Goal: Check status: Check status

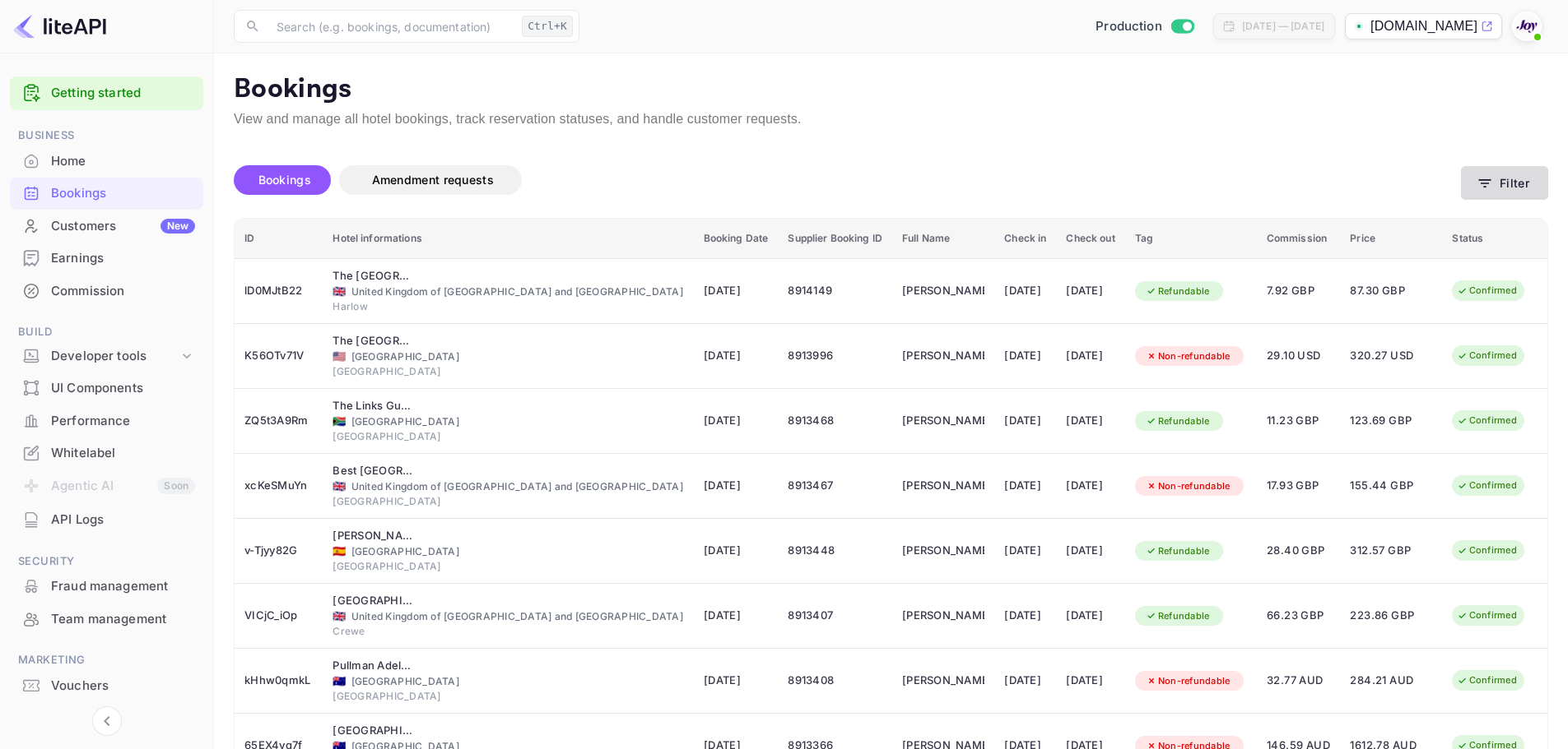
click at [1507, 179] on button "Filter" at bounding box center [1504, 182] width 87 height 34
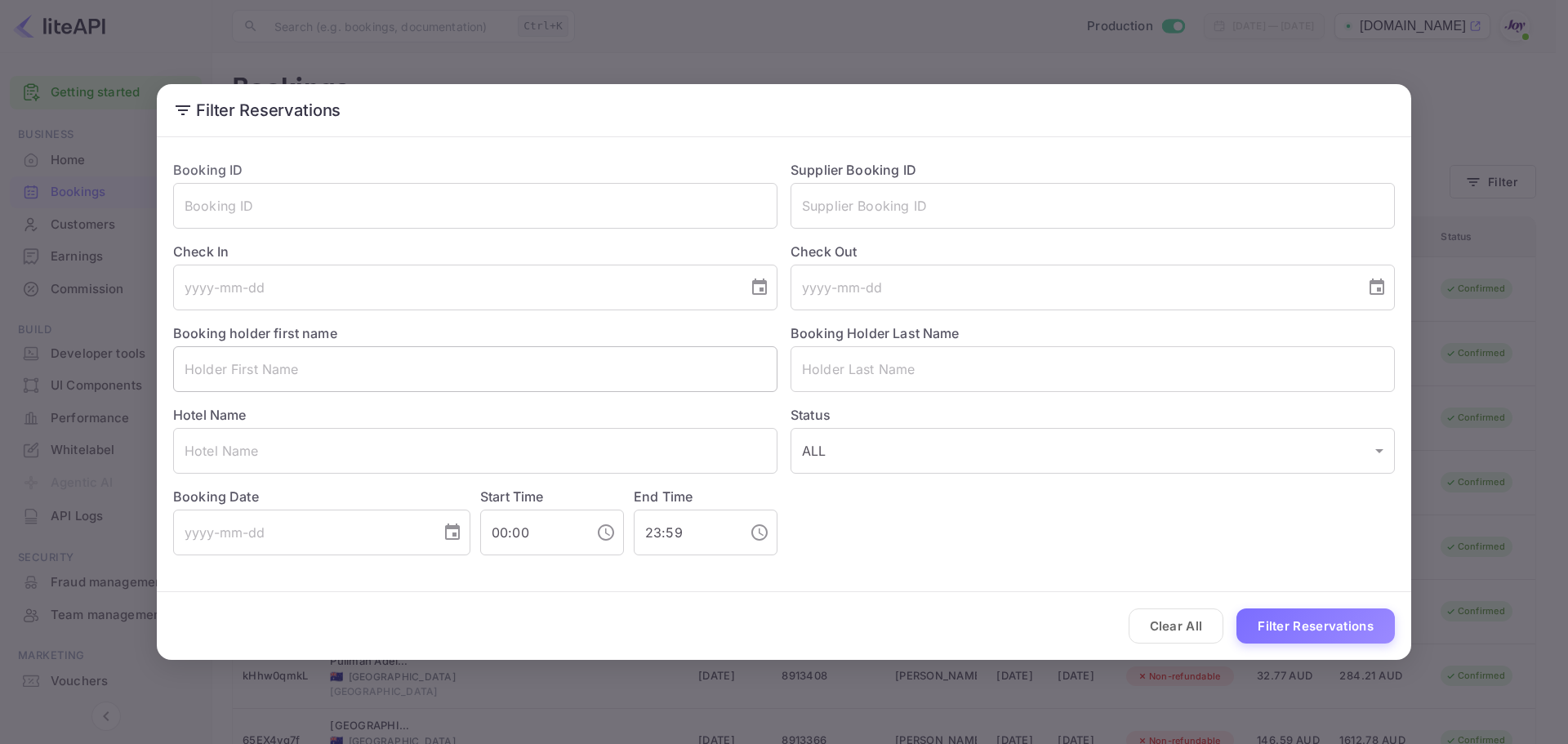
click at [386, 369] on input "text" at bounding box center [476, 369] width 605 height 46
paste input "Jacqueline"
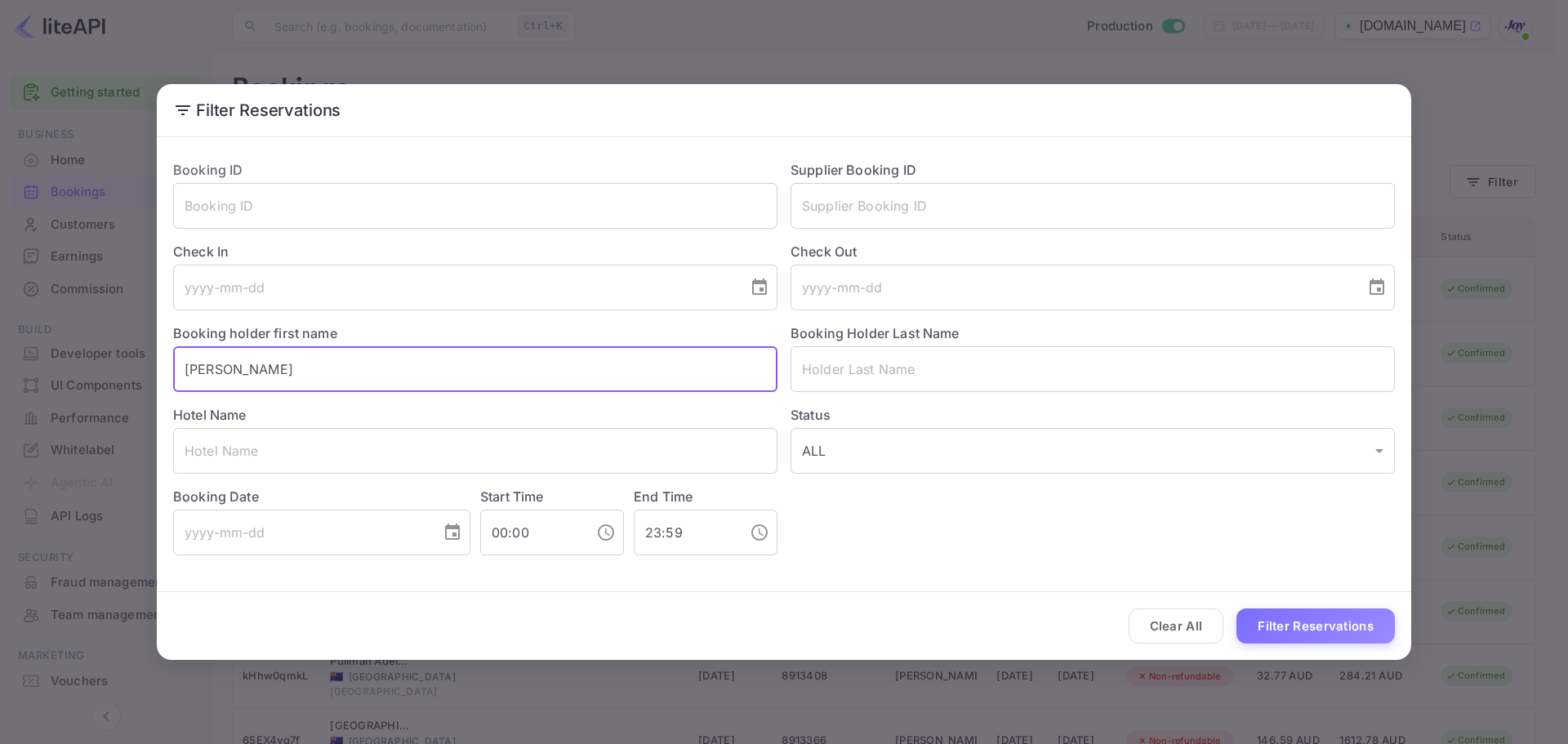
type input "Jacqueline"
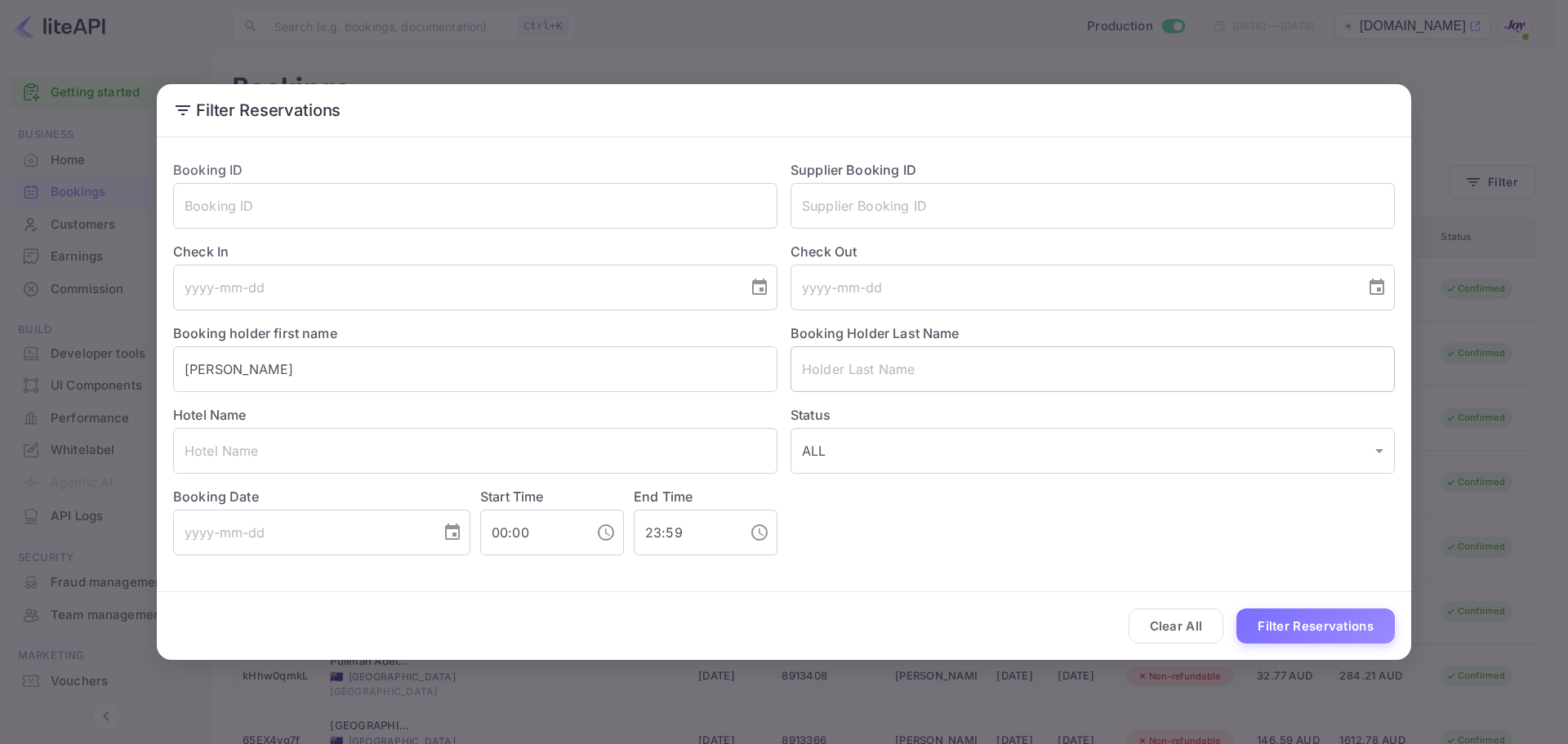
click at [919, 375] on input "text" at bounding box center [1093, 369] width 605 height 46
paste input "Harris"
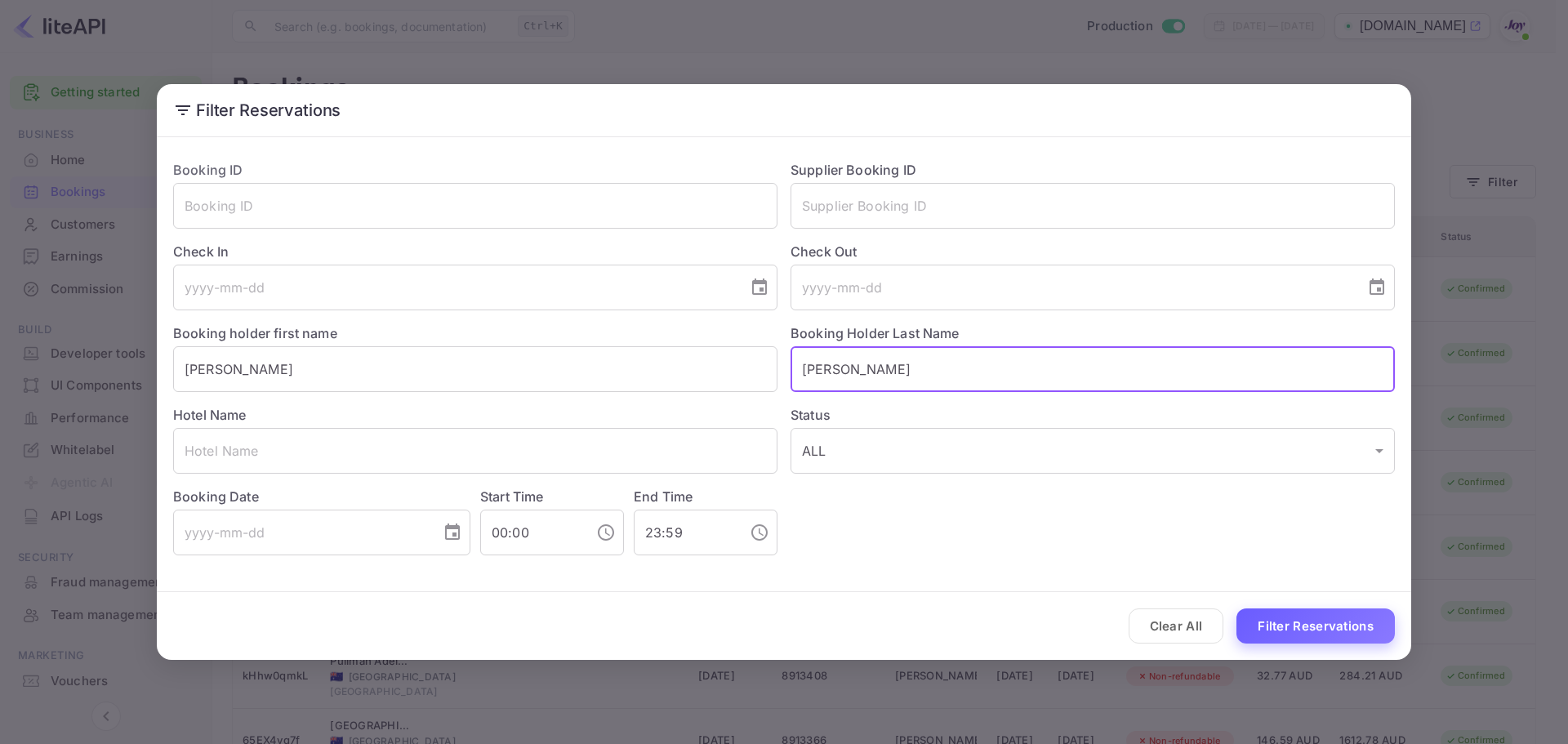
type input "Harris"
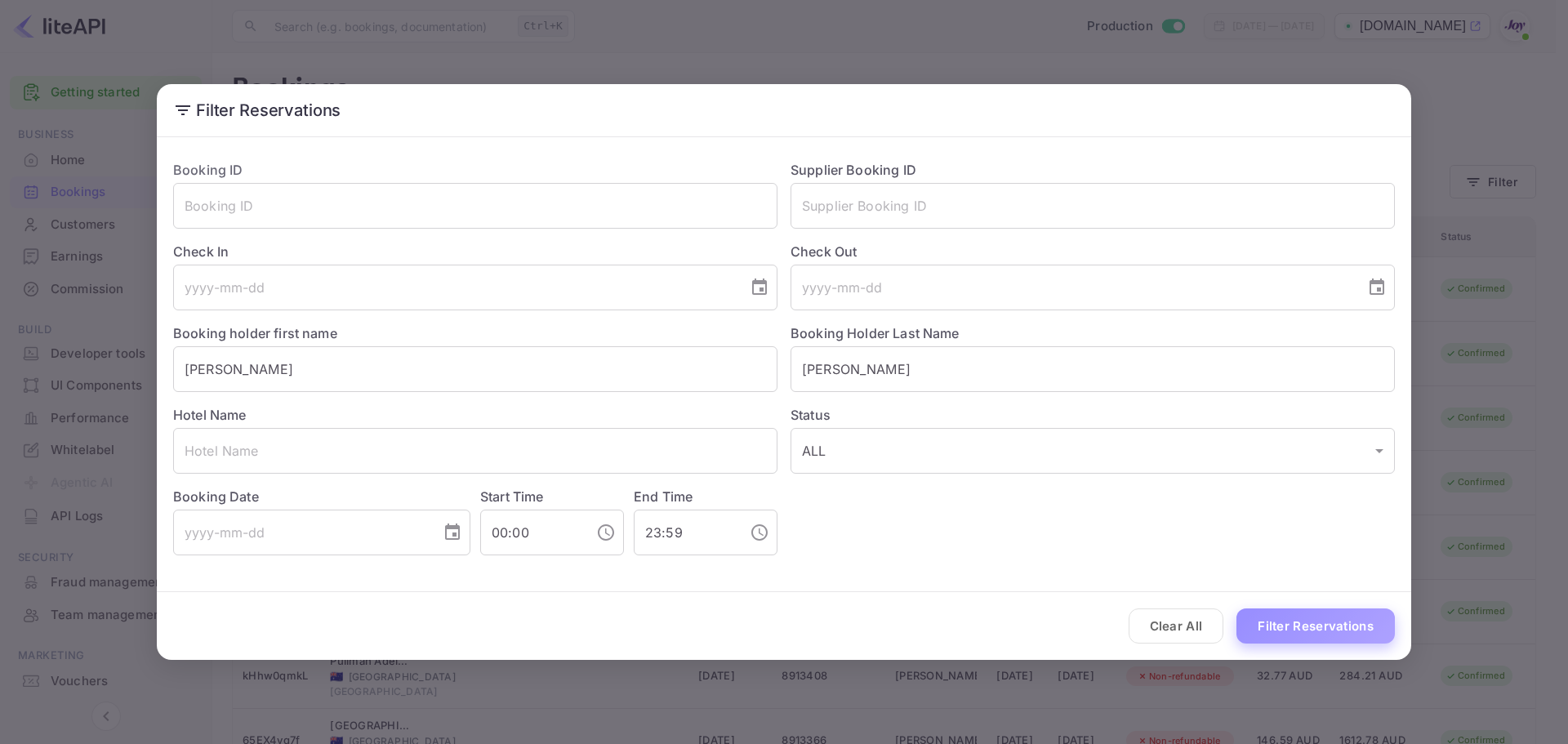
click at [1293, 626] on button "Filter Reservations" at bounding box center [1316, 625] width 158 height 35
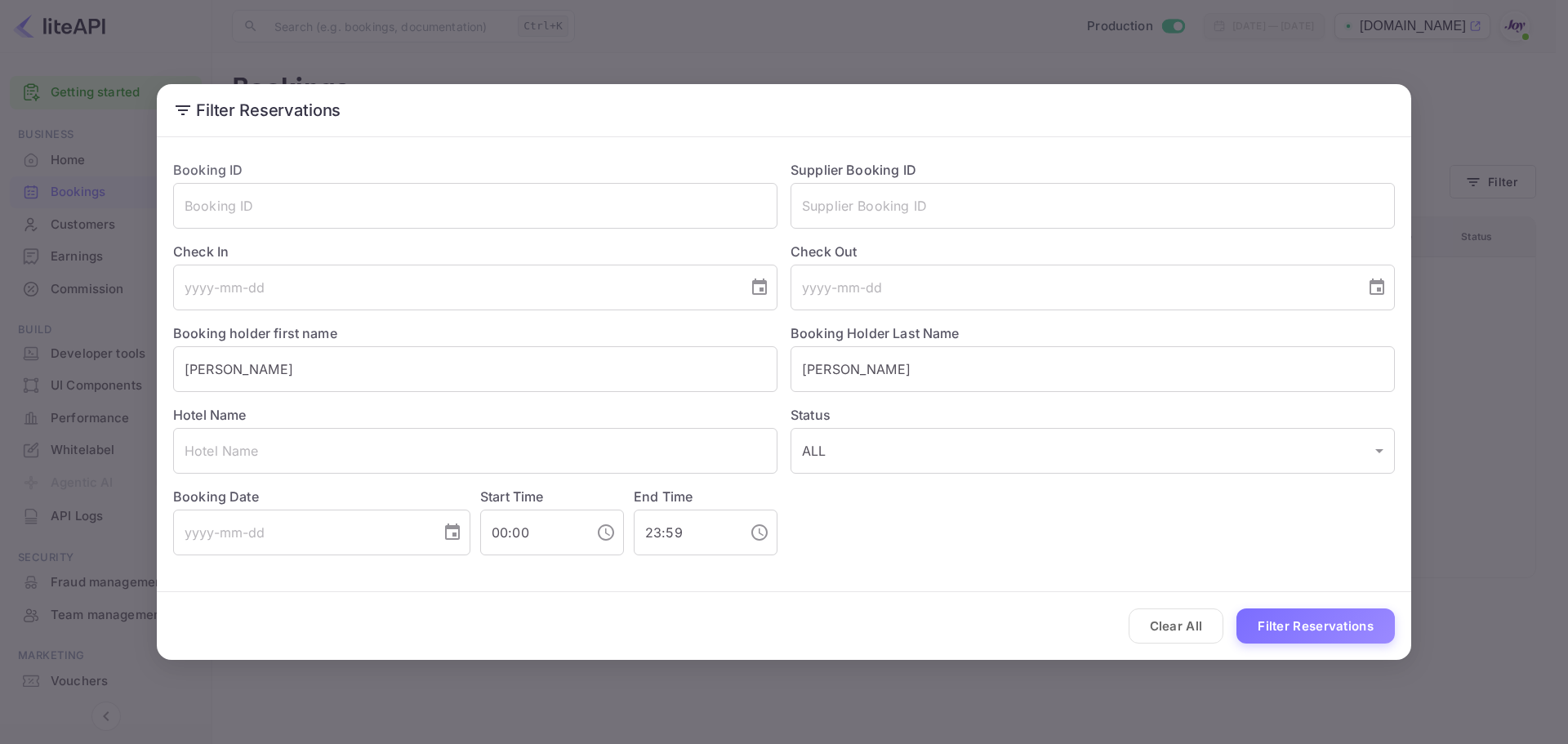
click at [1065, 715] on div "Filter Reservations Booking ID ​ Supplier Booking ID ​ Check In ​ Check Out ​ B…" at bounding box center [784, 372] width 1568 height 744
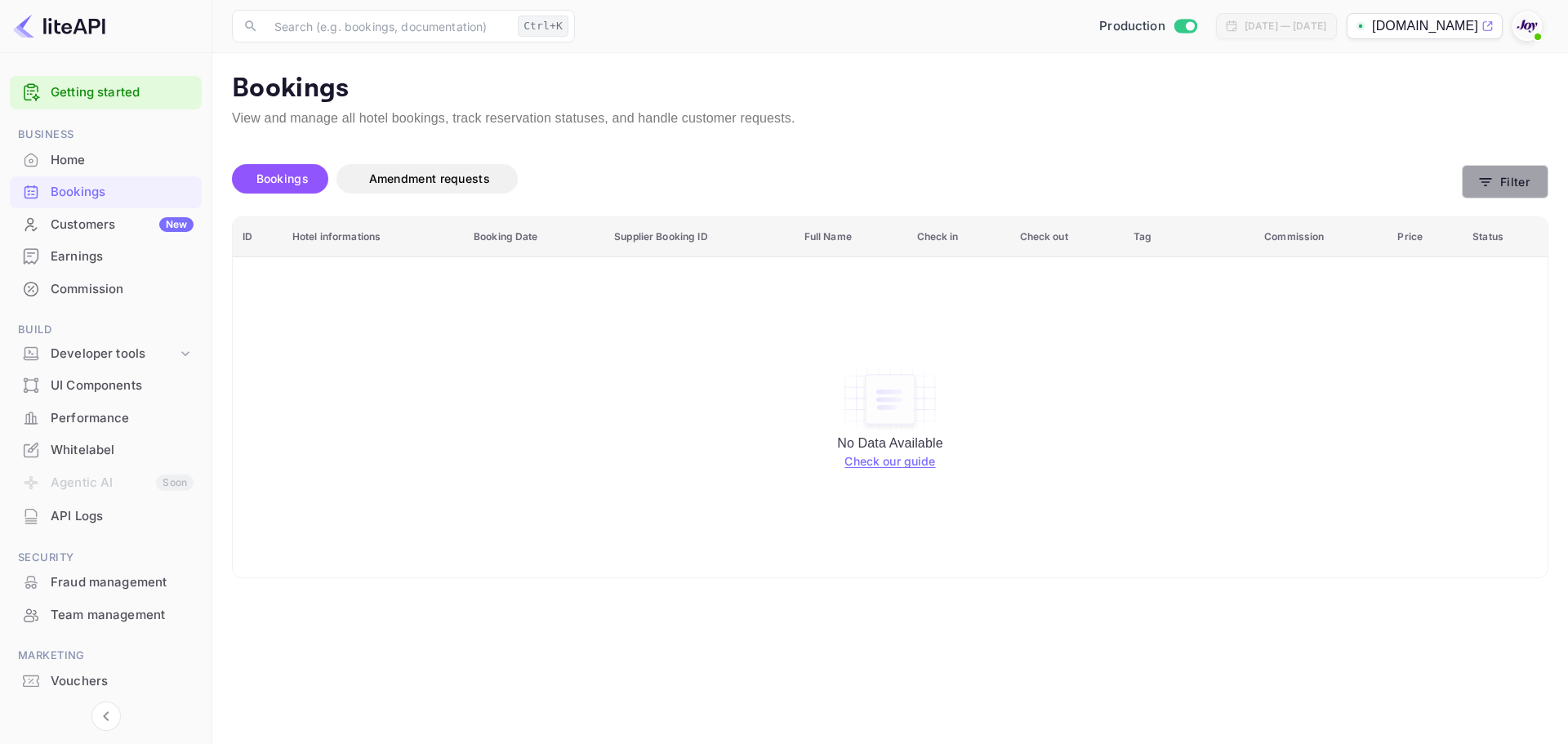
click at [1517, 192] on button "Filter" at bounding box center [1504, 181] width 87 height 34
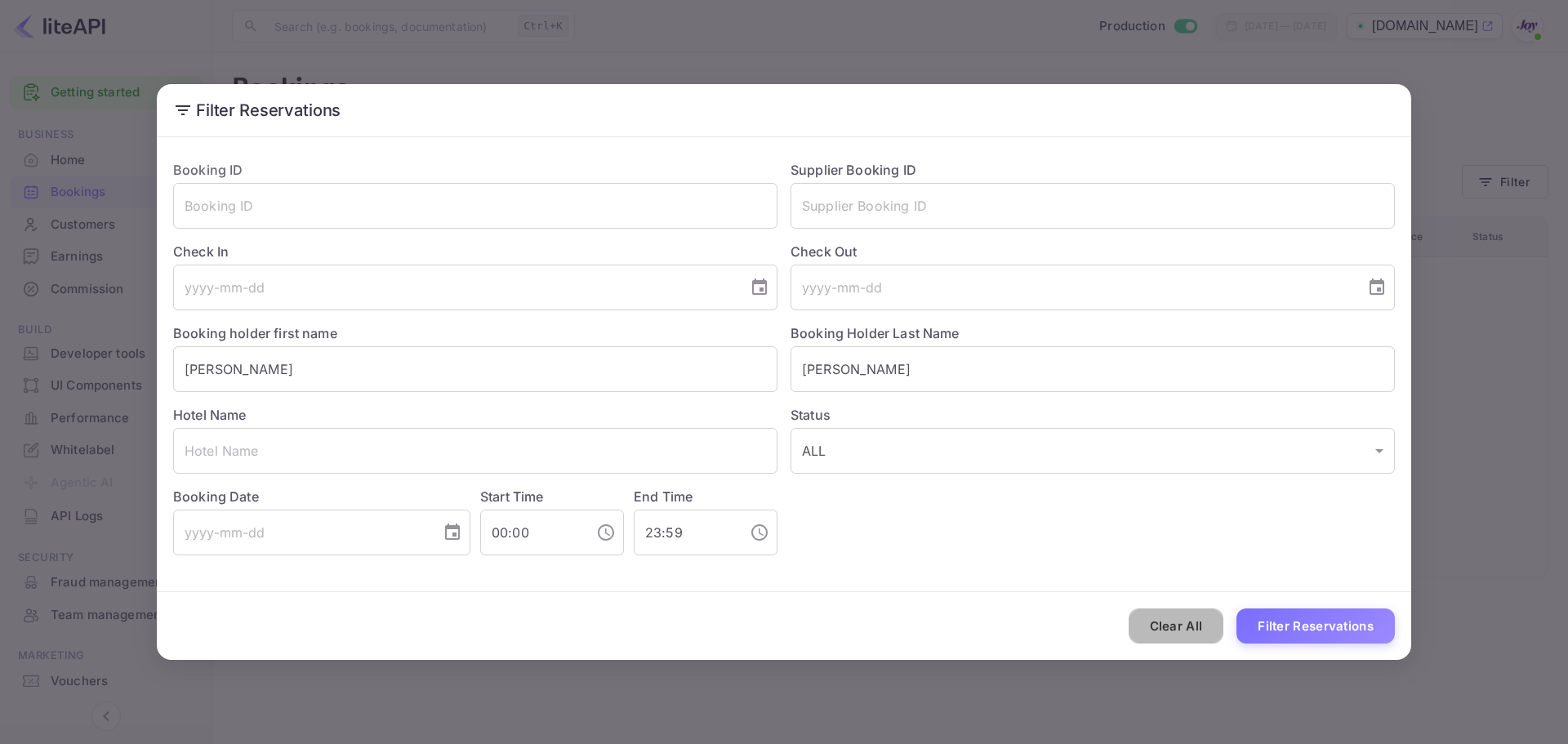
click at [1170, 621] on button "Clear All" at bounding box center [1176, 625] width 95 height 35
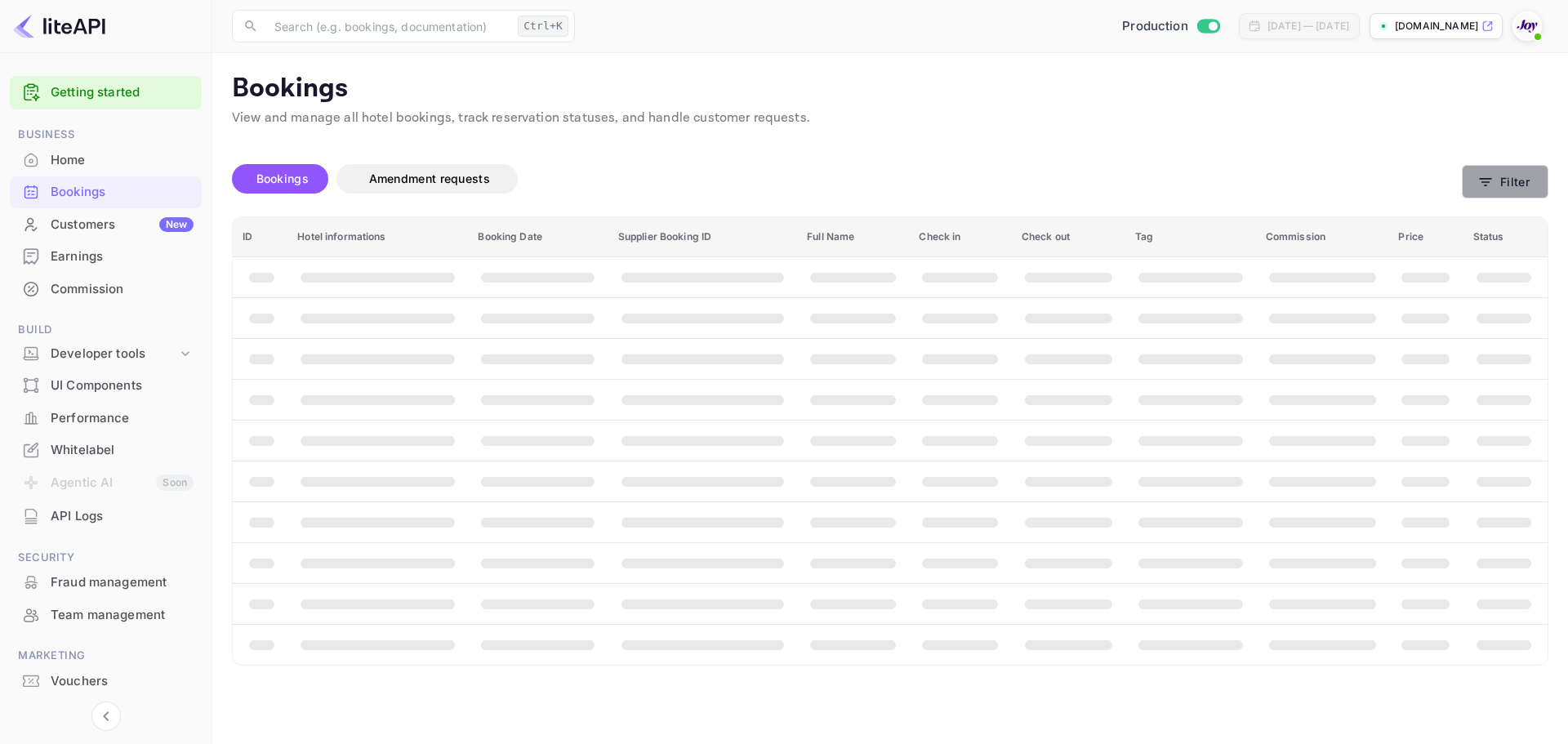
click at [1494, 189] on button "Filter" at bounding box center [1504, 181] width 87 height 34
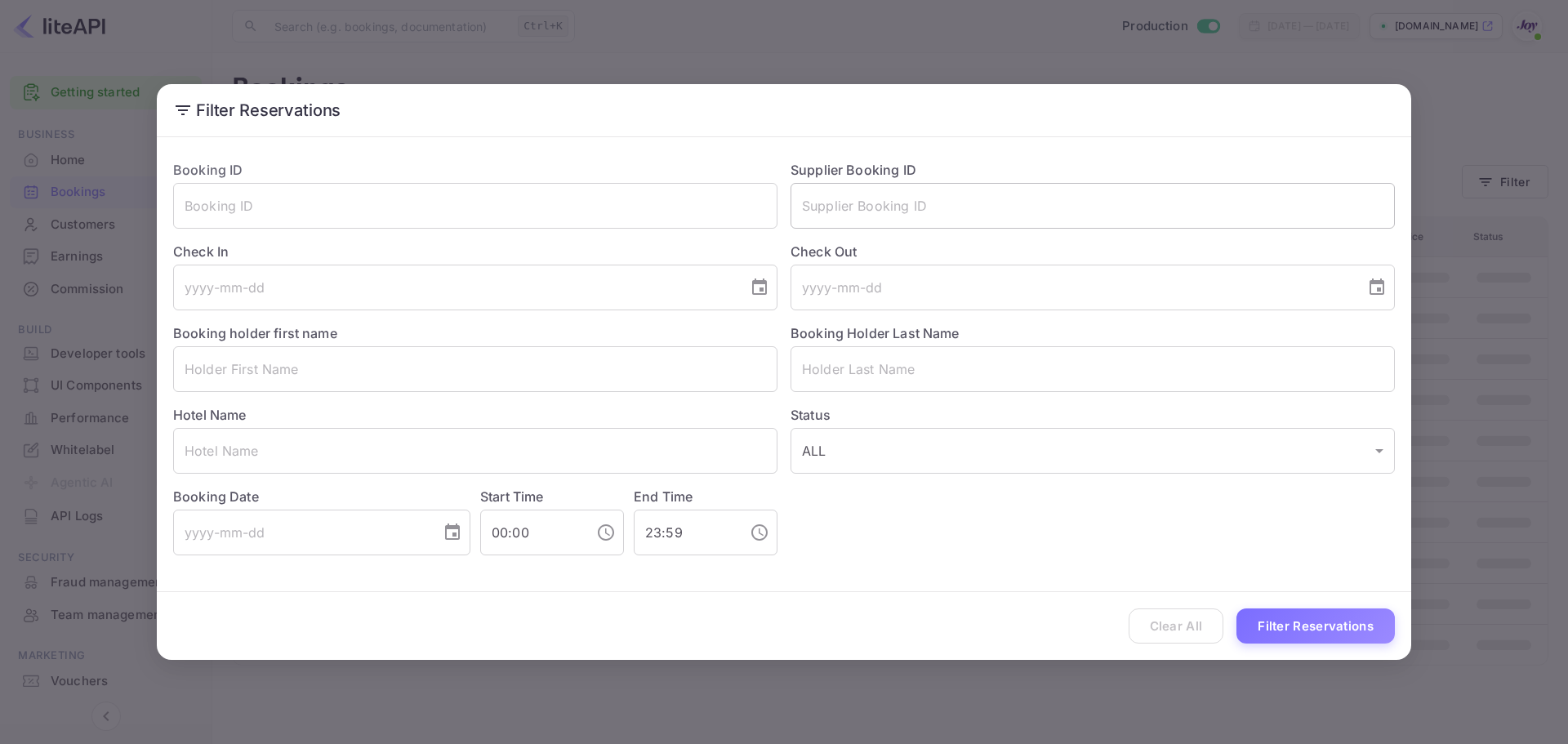
click at [841, 211] on input "text" at bounding box center [1093, 205] width 605 height 46
paste input "8303631"
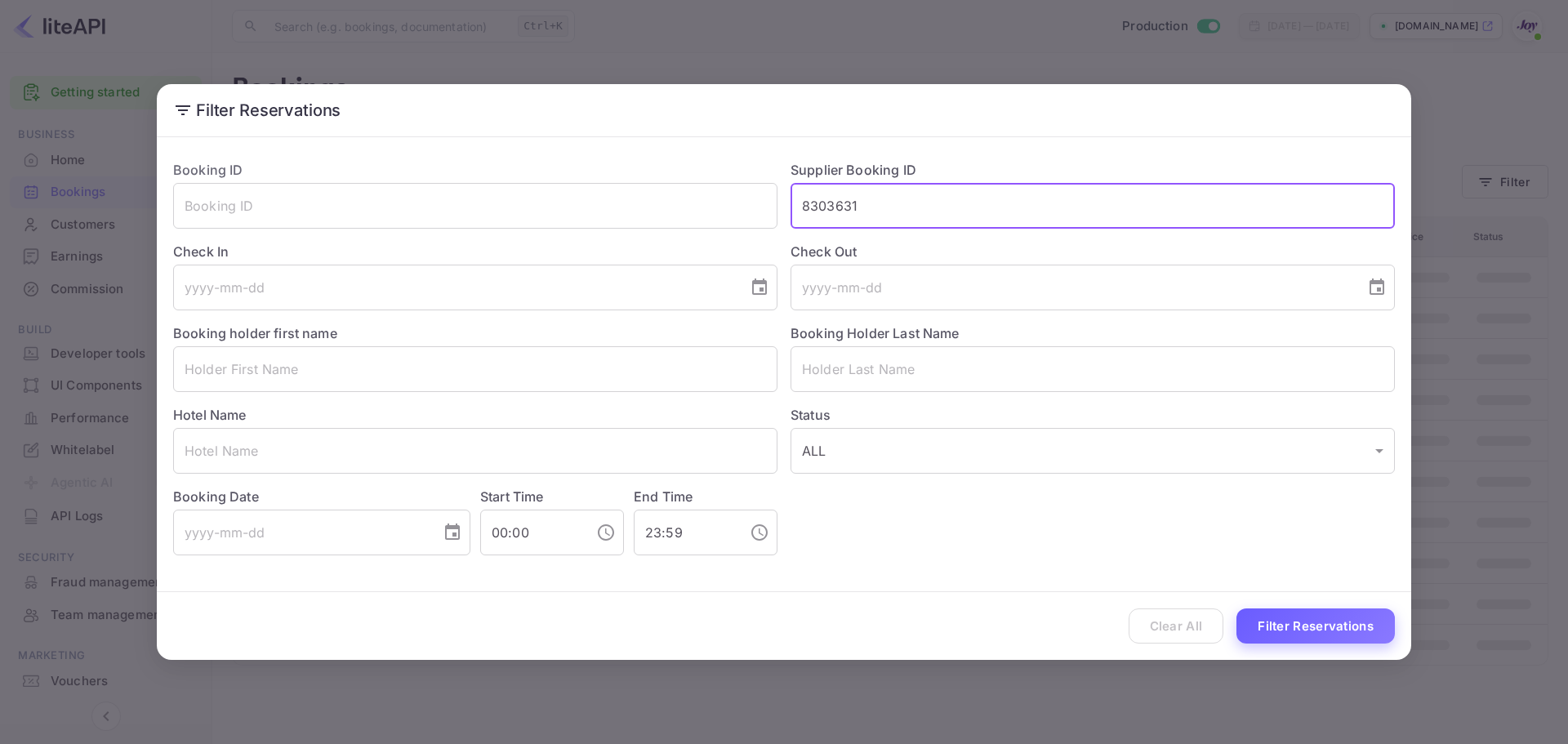
type input "8303631"
click at [1318, 633] on button "Filter Reservations" at bounding box center [1316, 625] width 158 height 35
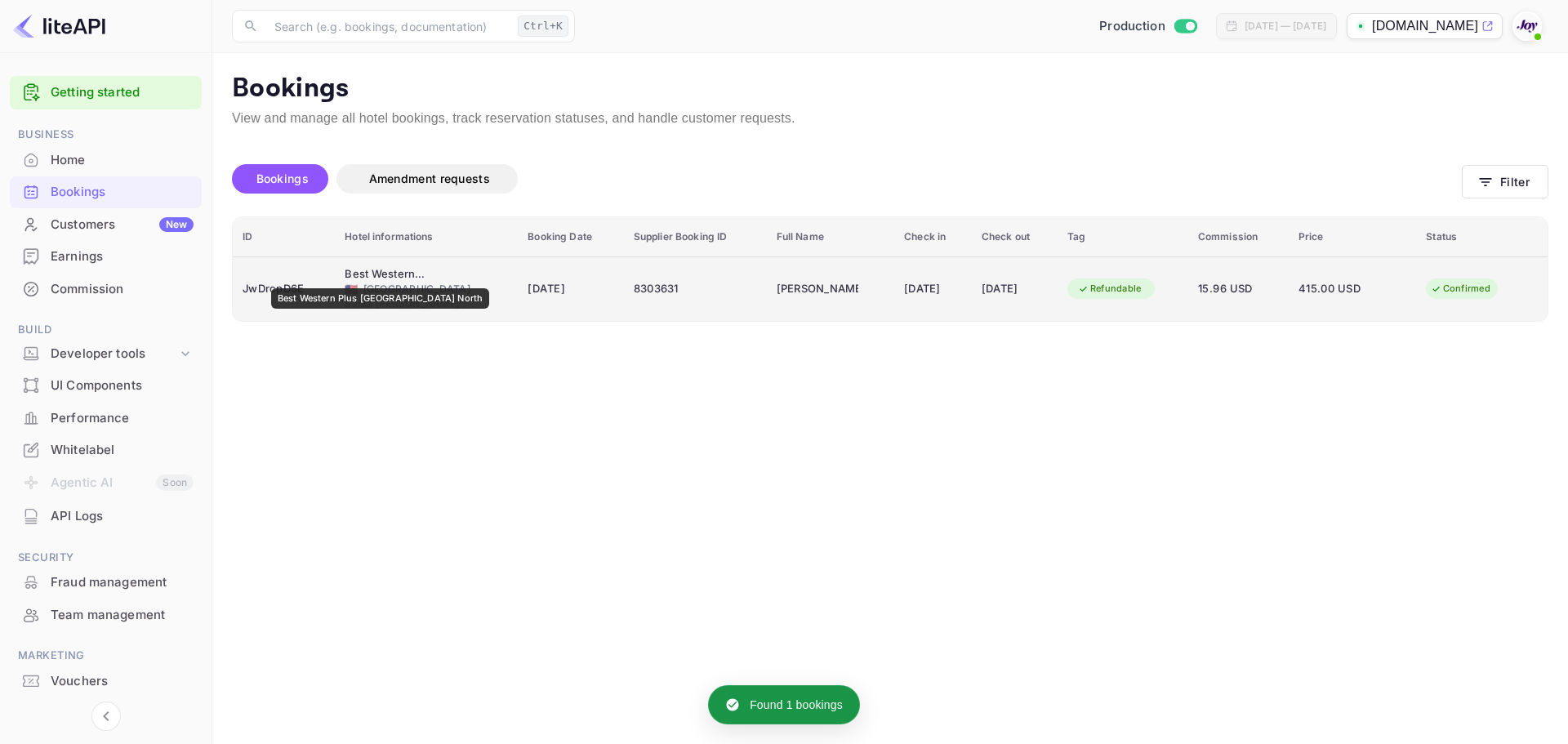
click at [383, 277] on div "Best Western Plus Orange County Airport North" at bounding box center [385, 274] width 82 height 16
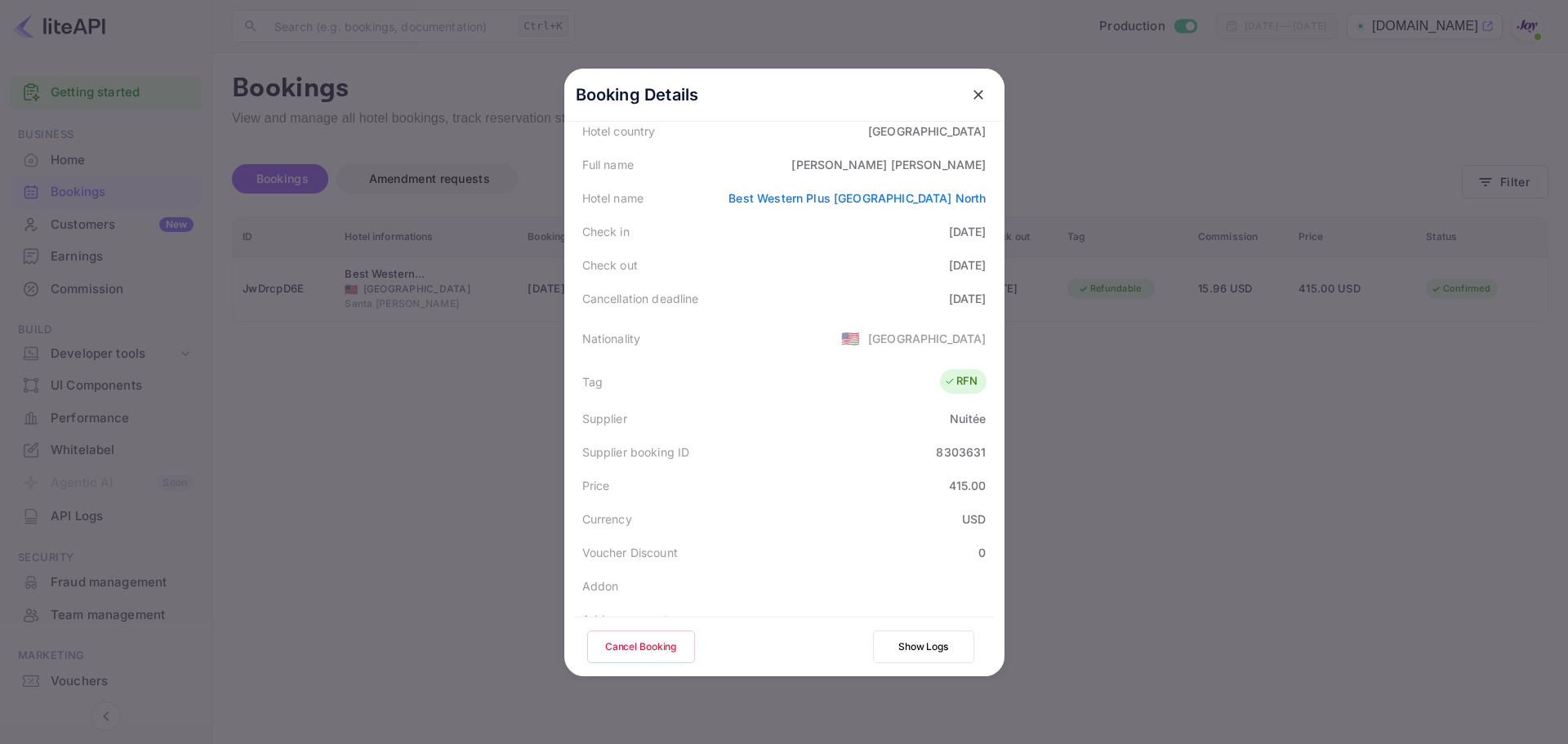
scroll to position [199, 0]
click at [970, 91] on icon "close" at bounding box center [978, 95] width 16 height 16
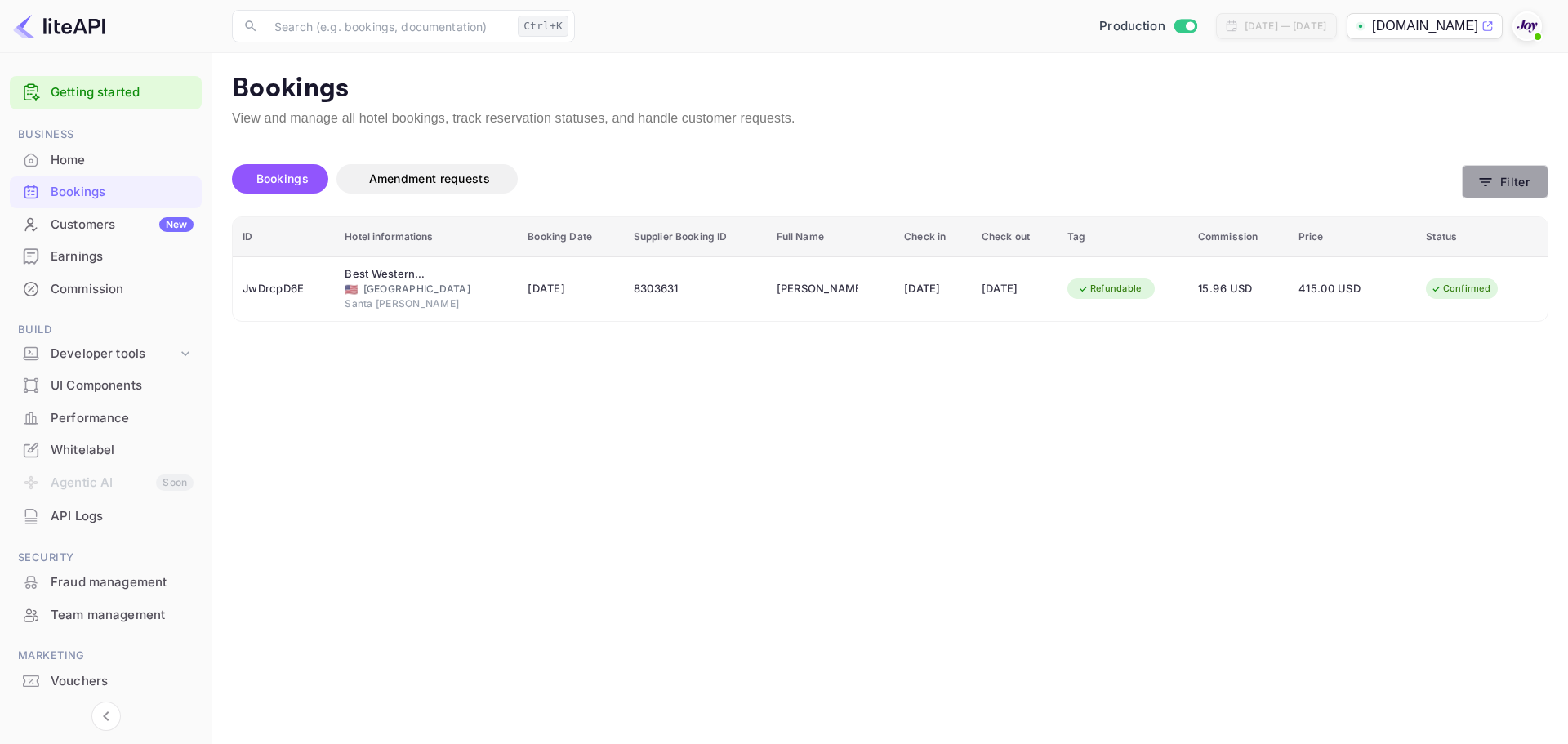
click at [1512, 192] on button "Filter" at bounding box center [1504, 181] width 87 height 34
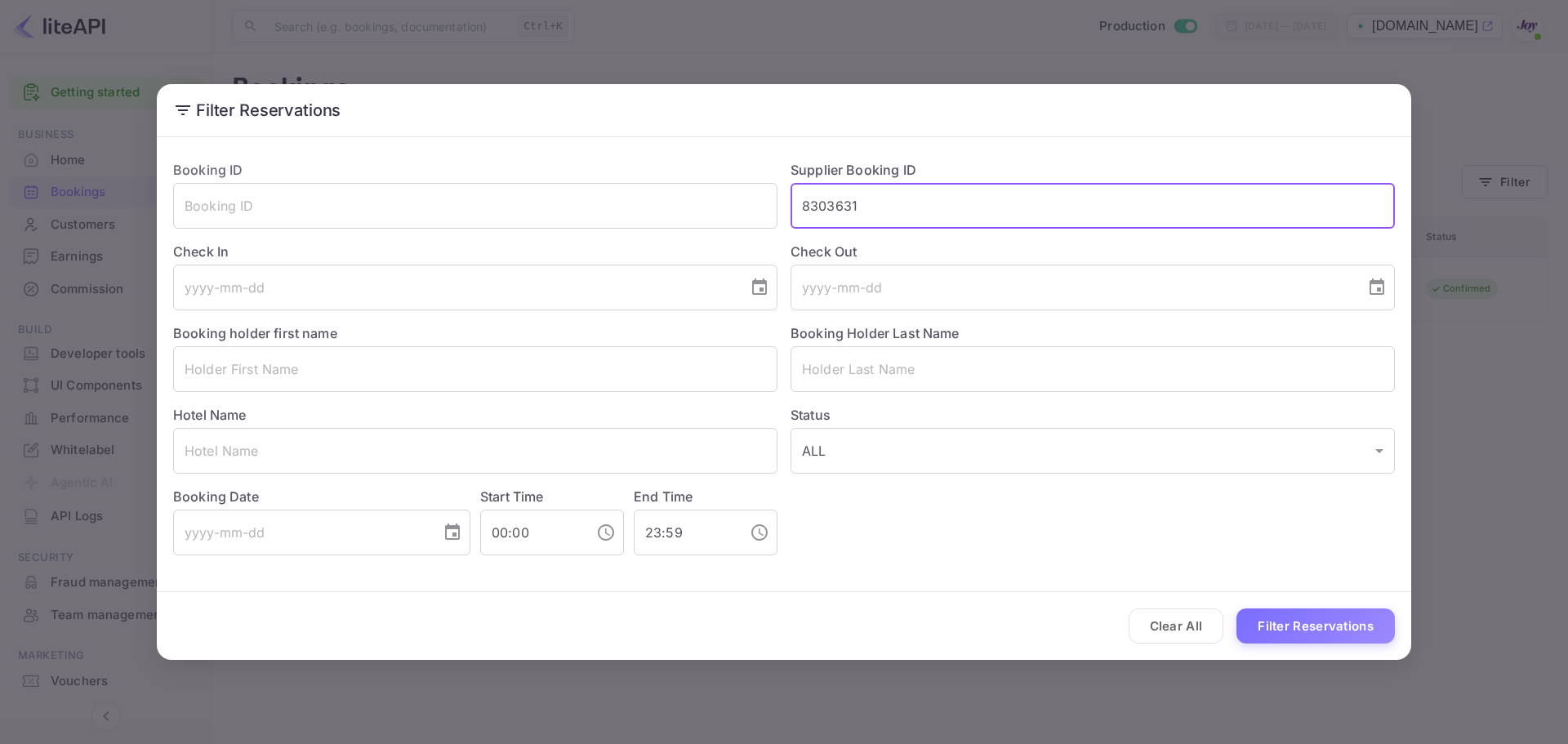
click at [839, 207] on input "8303631" at bounding box center [1093, 205] width 605 height 46
paste input "2810A02C8F"
click at [803, 210] on input "2810A02C8F" at bounding box center [1093, 205] width 605 height 46
type input "2810A02C8F"
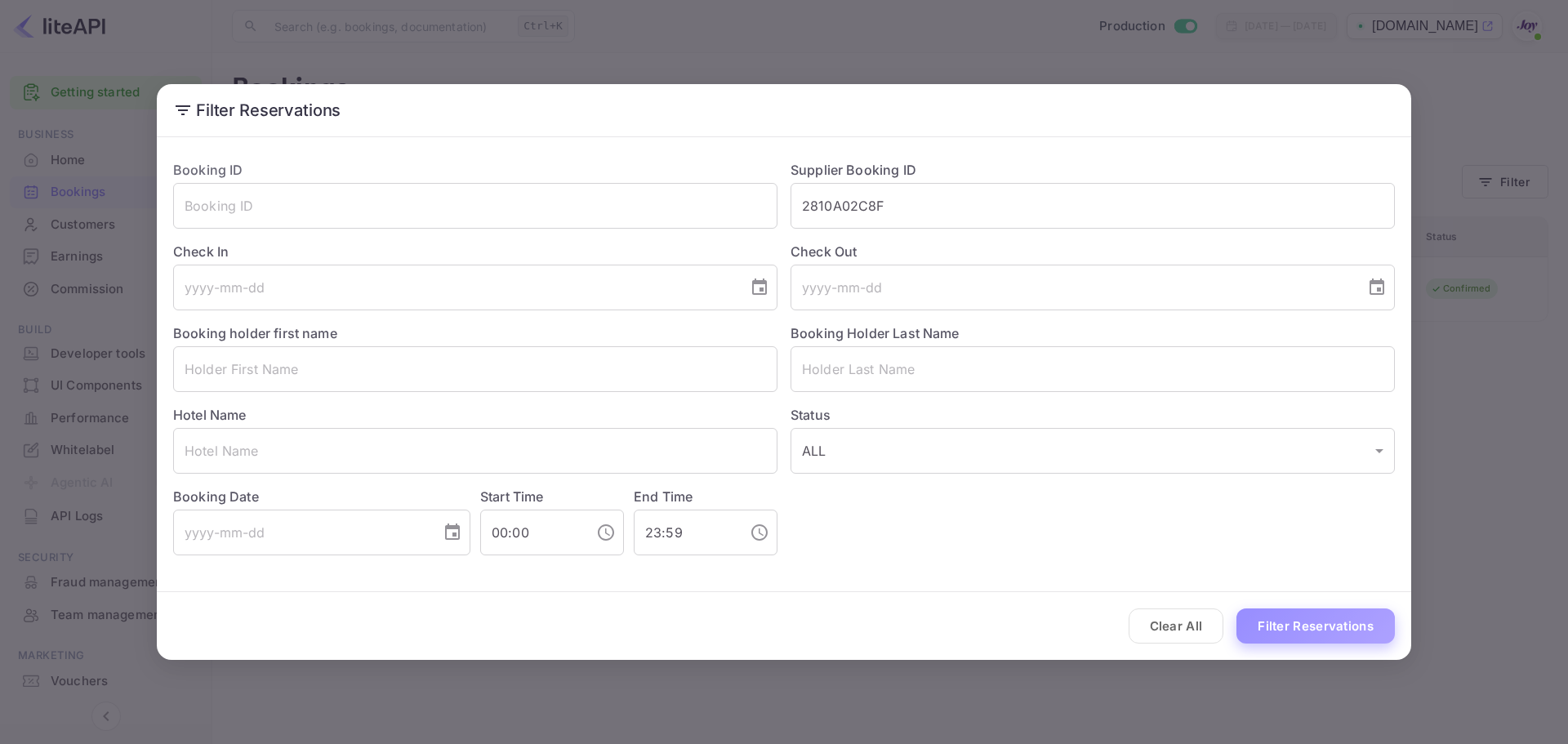
click at [1322, 615] on button "Filter Reservations" at bounding box center [1316, 625] width 158 height 35
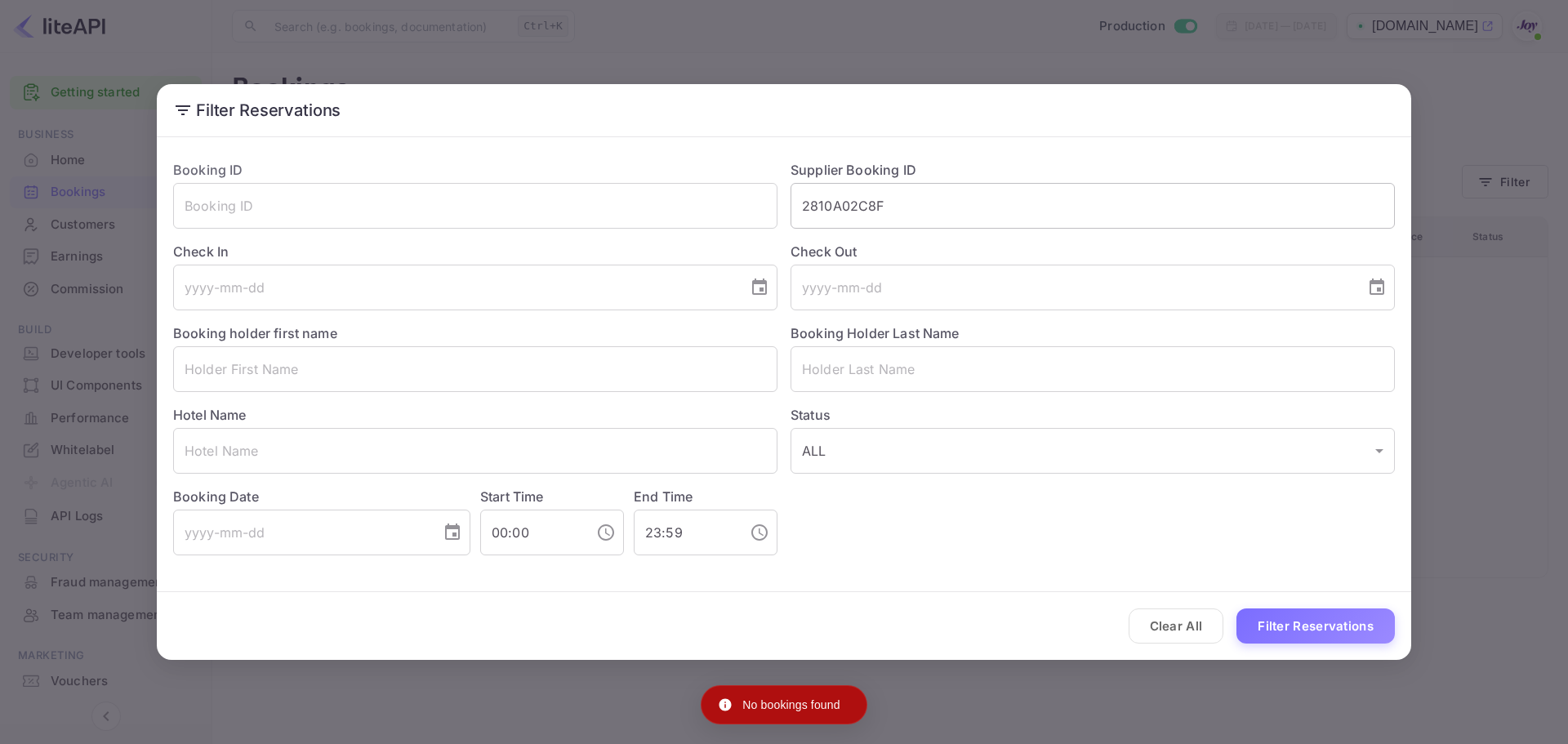
click at [820, 210] on input "2810A02C8F" at bounding box center [1093, 205] width 605 height 46
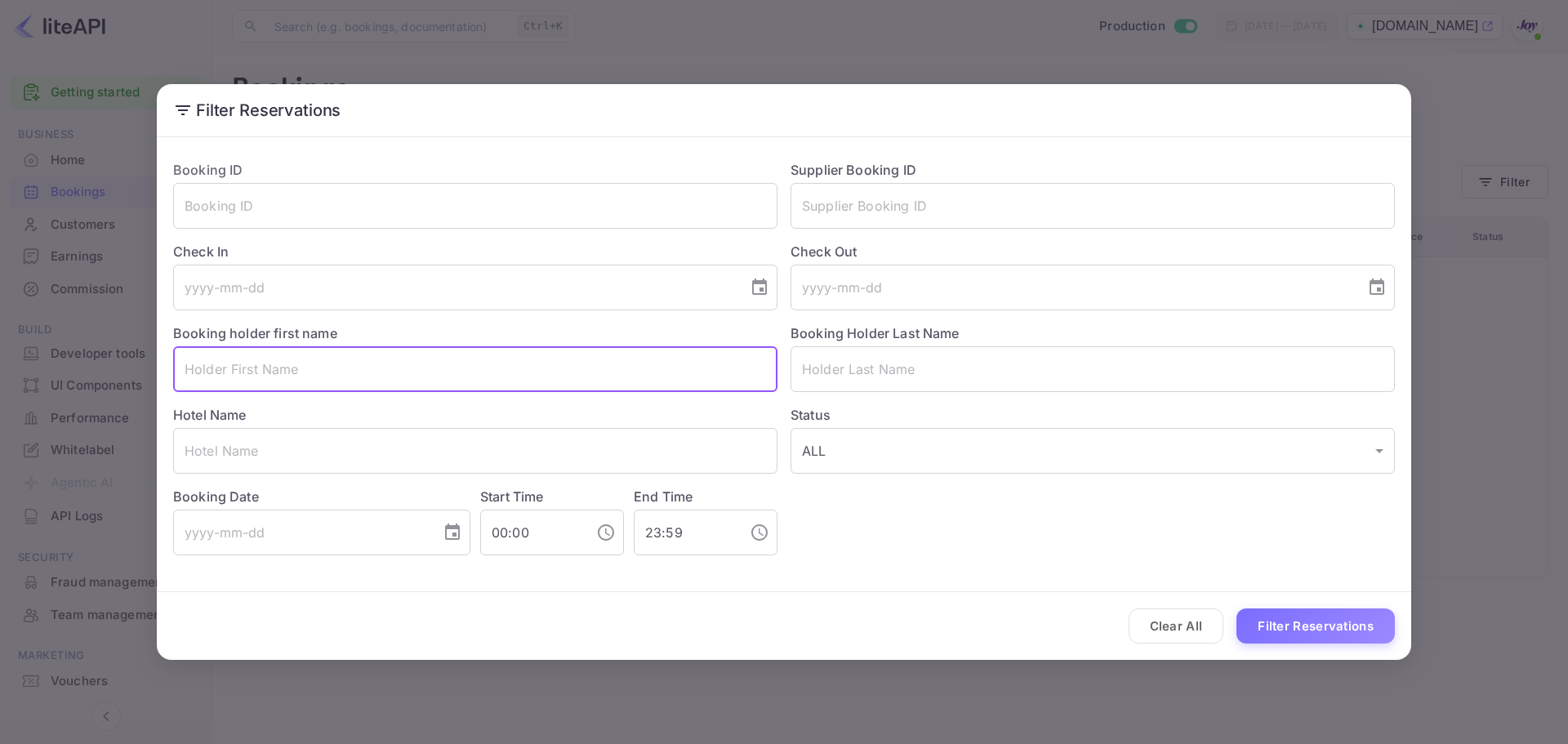
click at [399, 387] on input "text" at bounding box center [476, 369] width 605 height 46
paste input "Vincent Pinkney"
click at [254, 367] on input "Vincent Pinkney" at bounding box center [476, 369] width 605 height 46
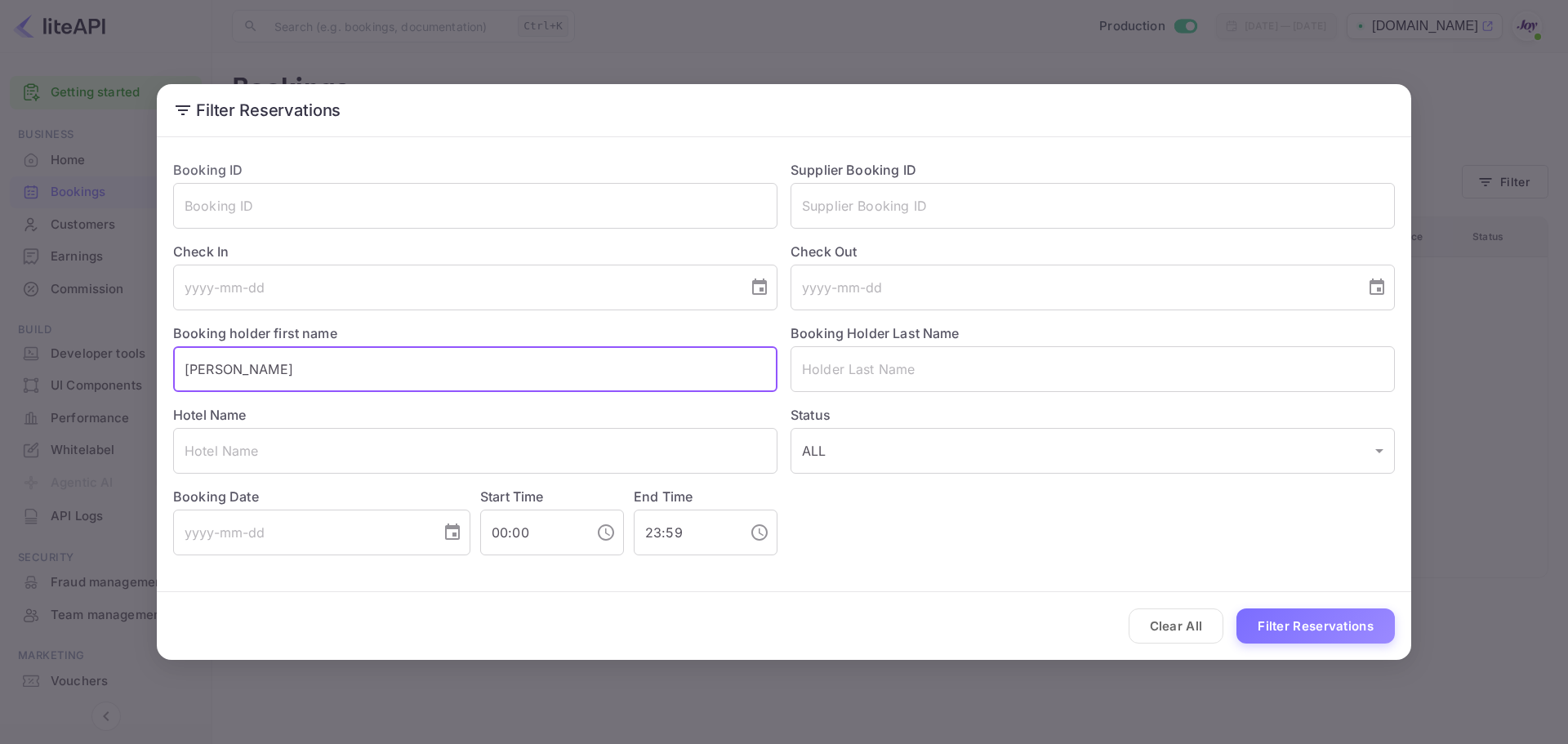
click at [254, 367] on input "Vincent Pinkney" at bounding box center [476, 369] width 605 height 46
type input "Vincent"
click at [892, 378] on input "text" at bounding box center [1093, 369] width 605 height 46
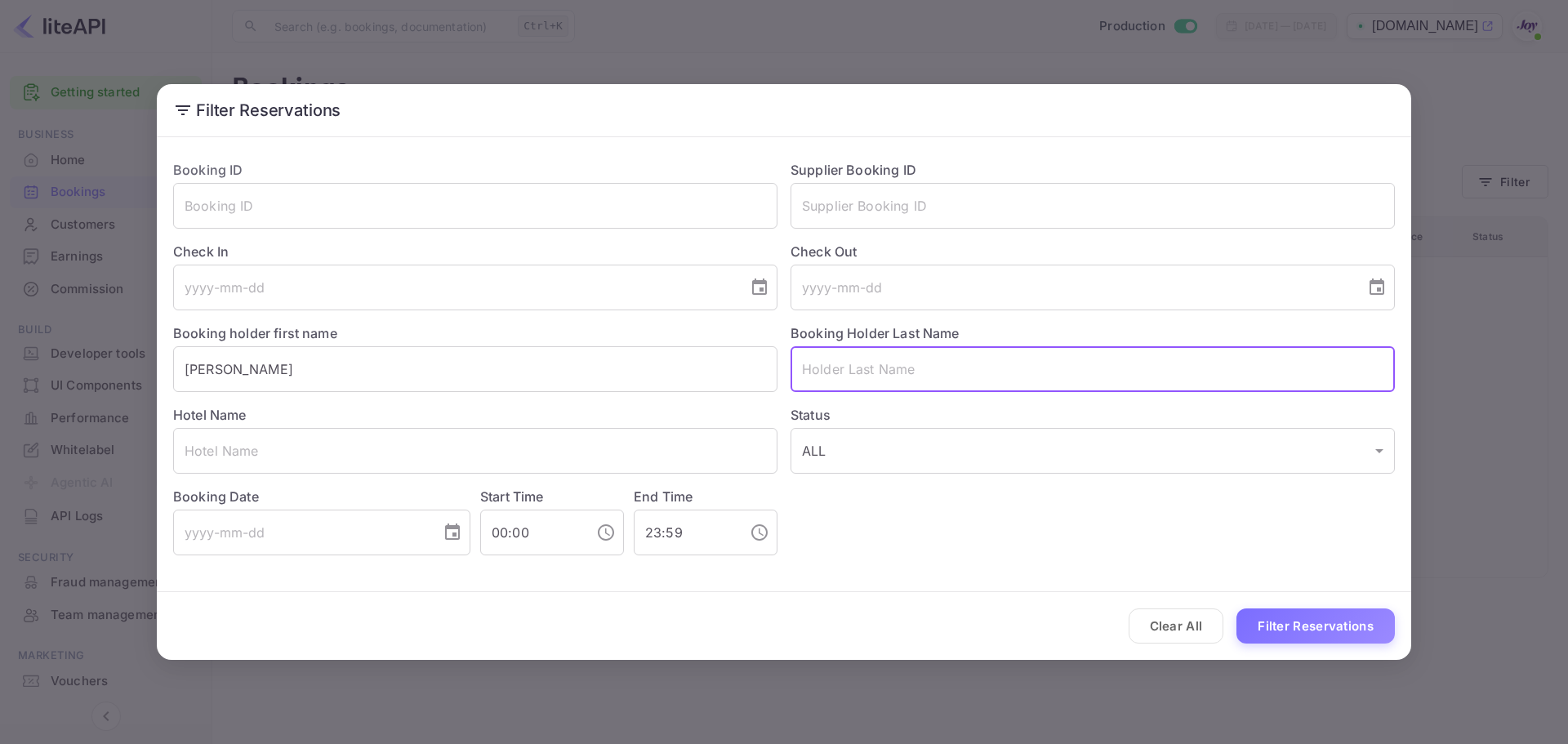
paste input "Pinkney"
click at [804, 371] on input "Pinkney" at bounding box center [1093, 369] width 605 height 46
type input "Pinkney"
click at [1273, 628] on button "Filter Reservations" at bounding box center [1316, 625] width 158 height 35
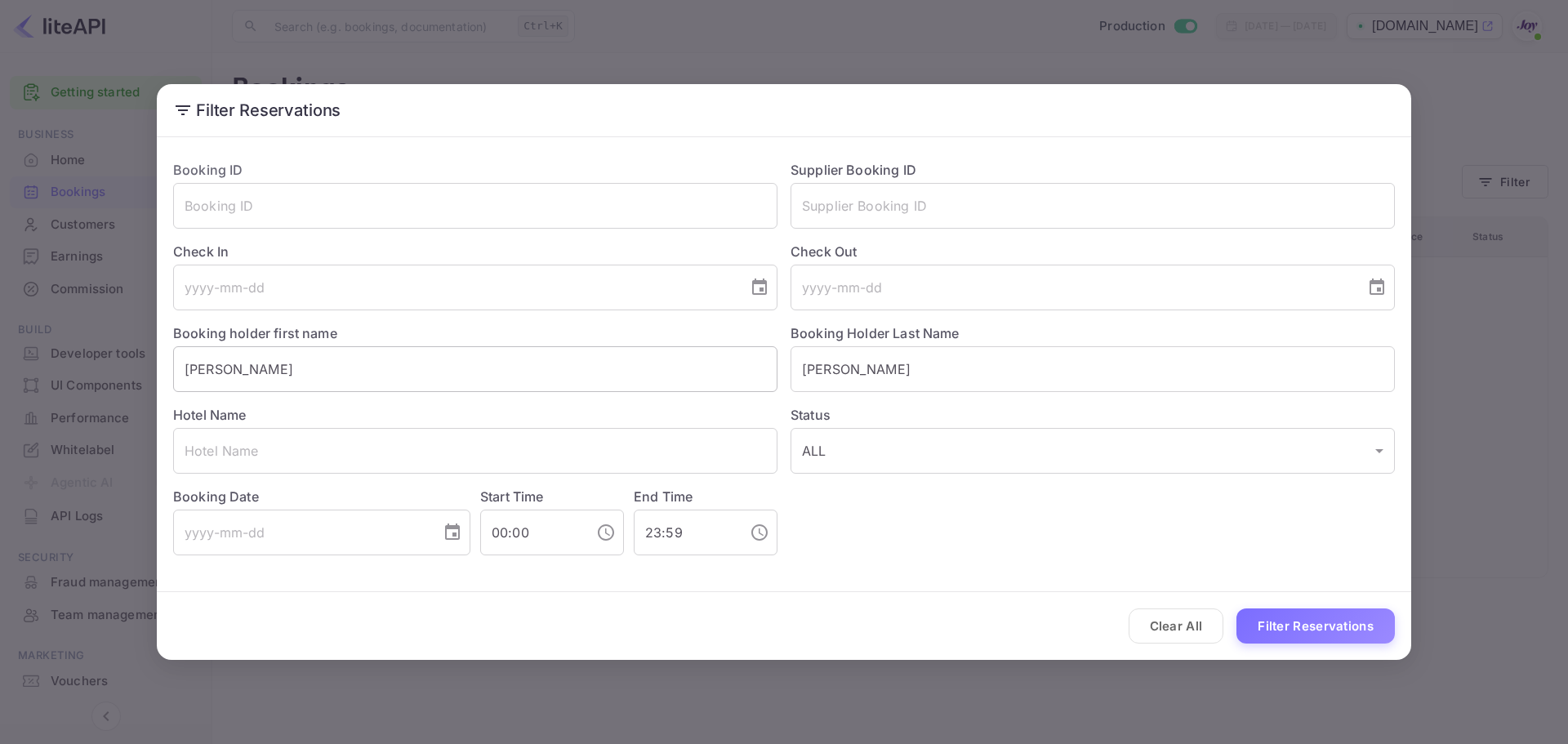
click at [208, 369] on input "Vincent" at bounding box center [476, 369] width 605 height 46
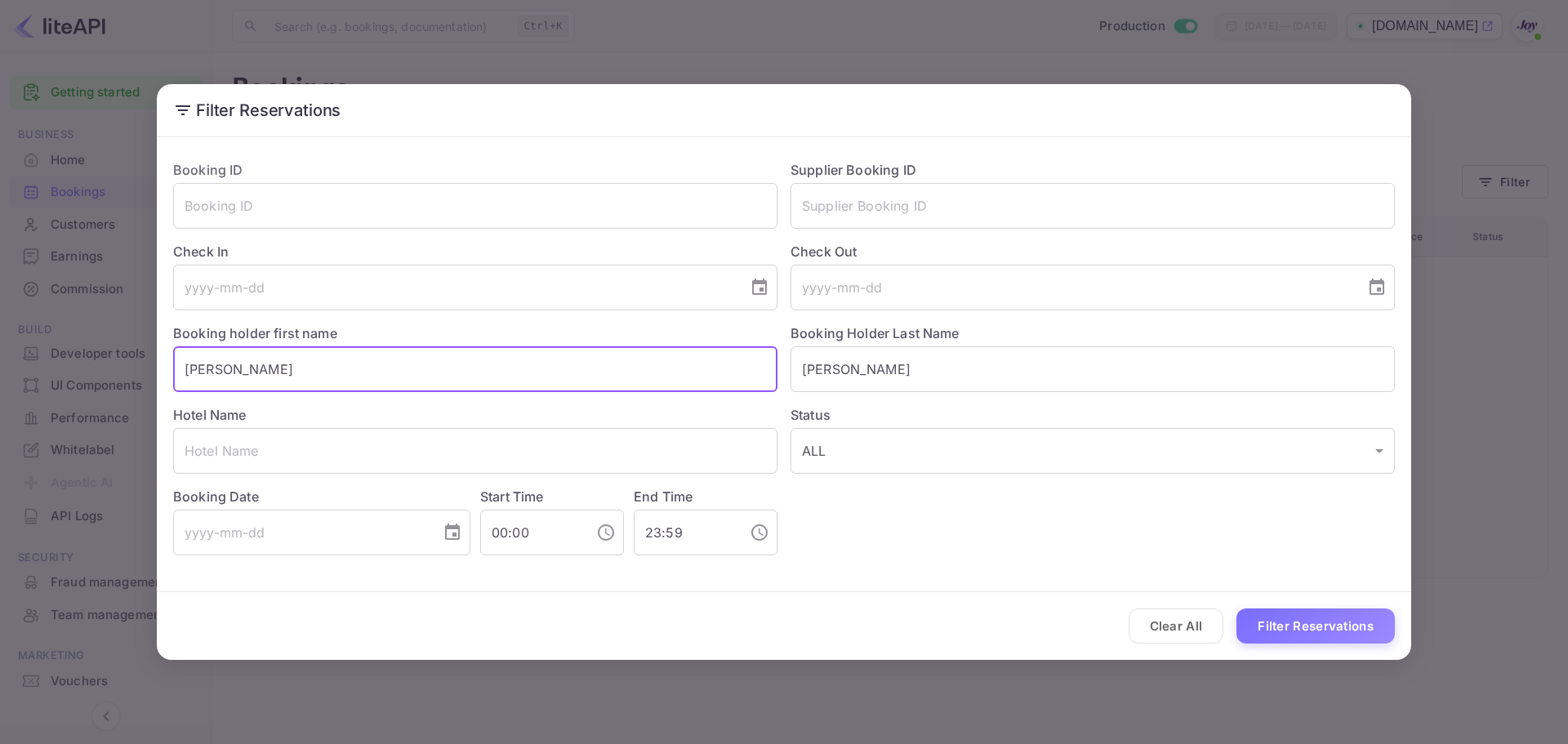
click at [208, 369] on input "Vincent" at bounding box center [476, 369] width 605 height 46
paste input "Jessica Sham"
type input "Jessica"
click at [821, 371] on input "Pinkney" at bounding box center [1093, 369] width 605 height 46
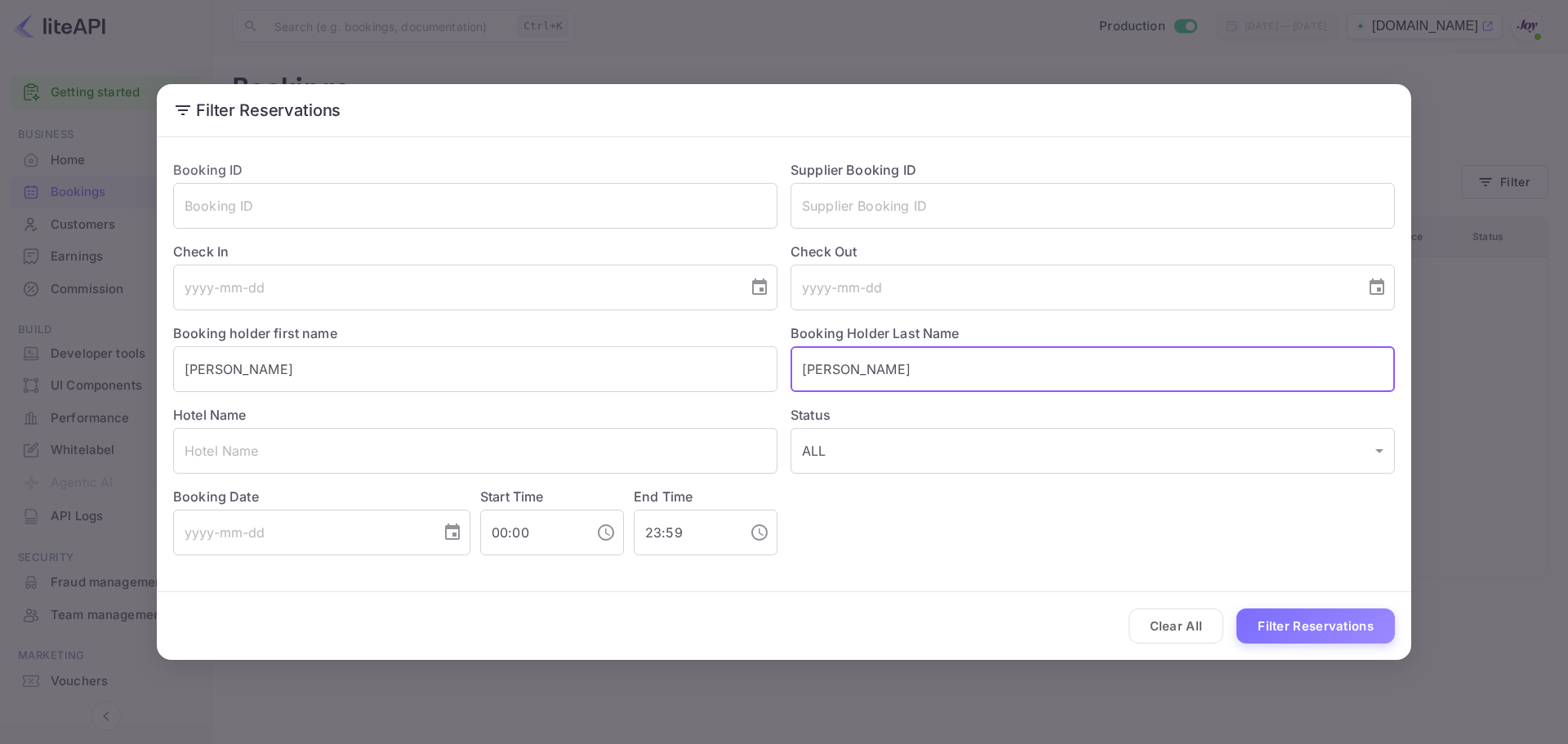
click at [821, 371] on input "Pinkney" at bounding box center [1093, 369] width 605 height 46
type input "Sham"
click at [1317, 620] on button "Filter Reservations" at bounding box center [1316, 625] width 158 height 35
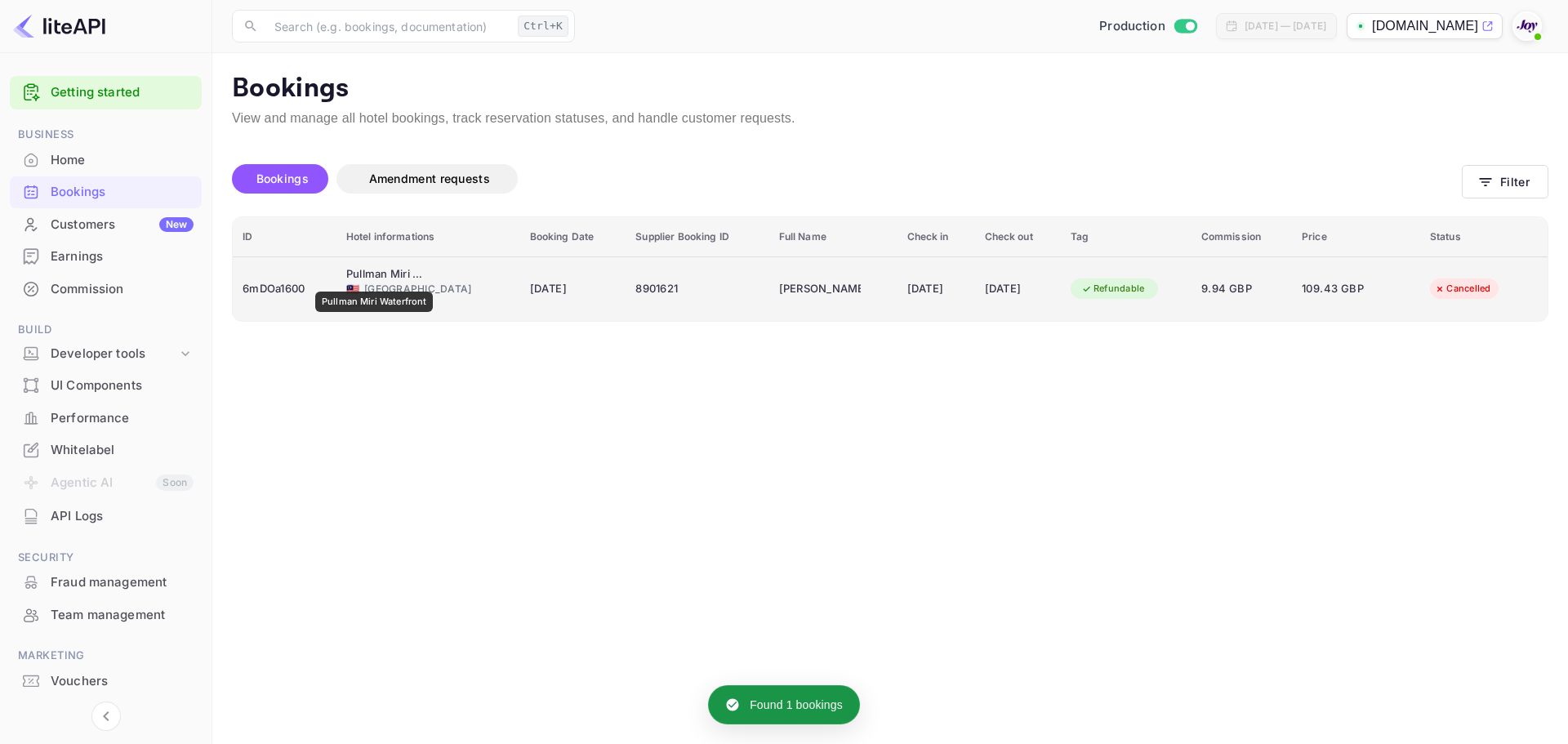
click at [374, 280] on div "Pullman Miri Waterfront" at bounding box center [386, 274] width 82 height 16
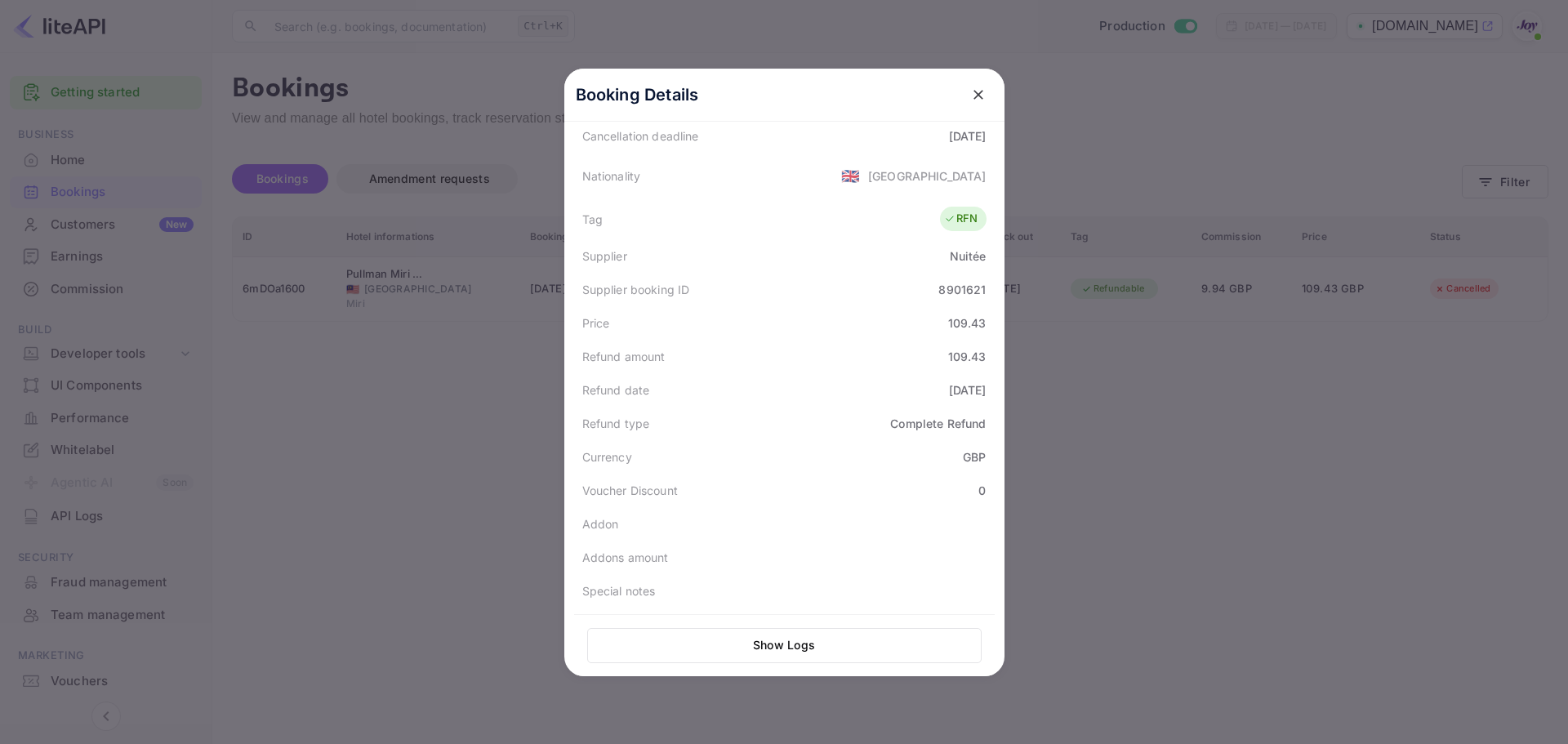
scroll to position [0, 0]
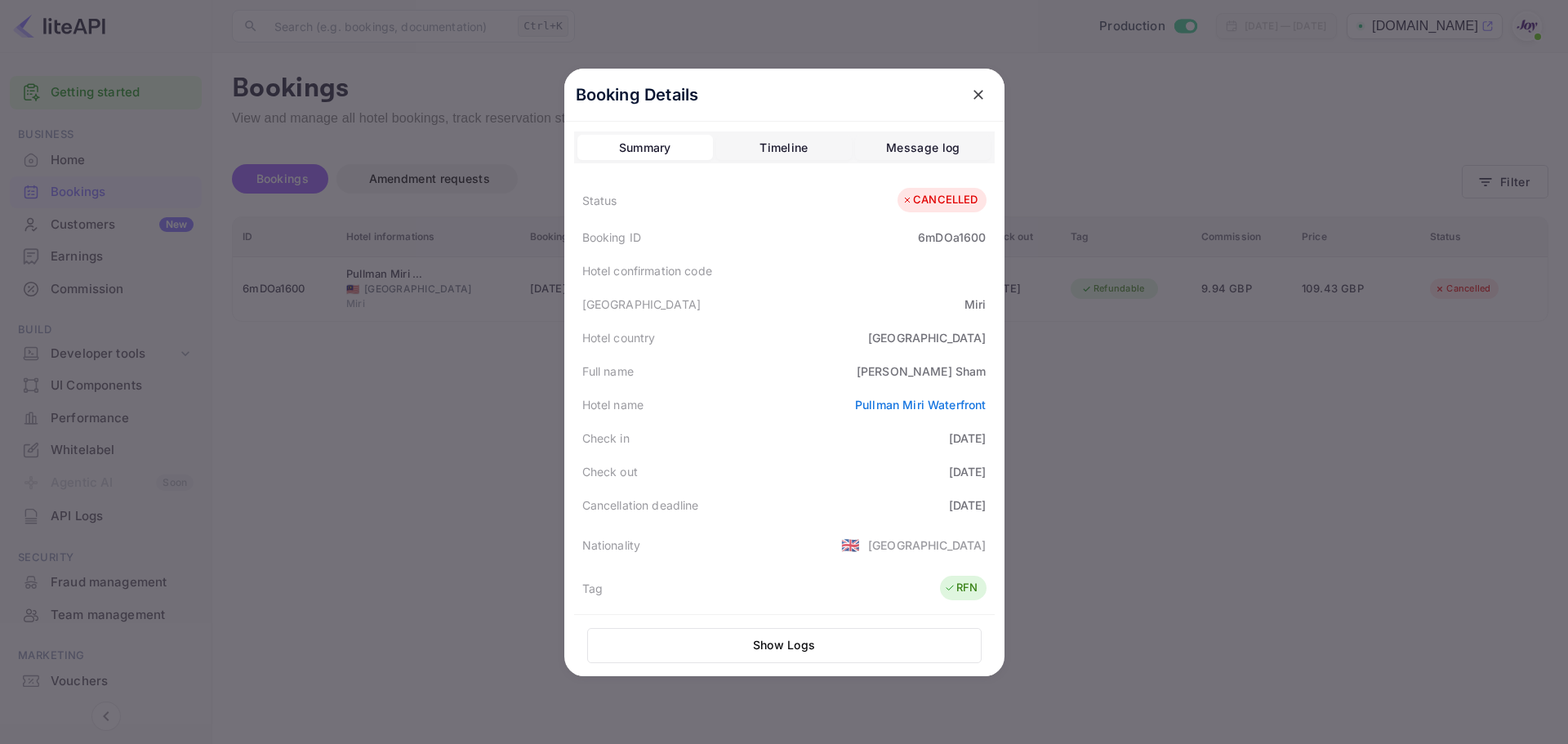
click at [950, 241] on div "6mDOa1600" at bounding box center [951, 237] width 68 height 17
copy div "6mDOa1600"
click at [961, 366] on div "Jessica Sham" at bounding box center [921, 371] width 130 height 17
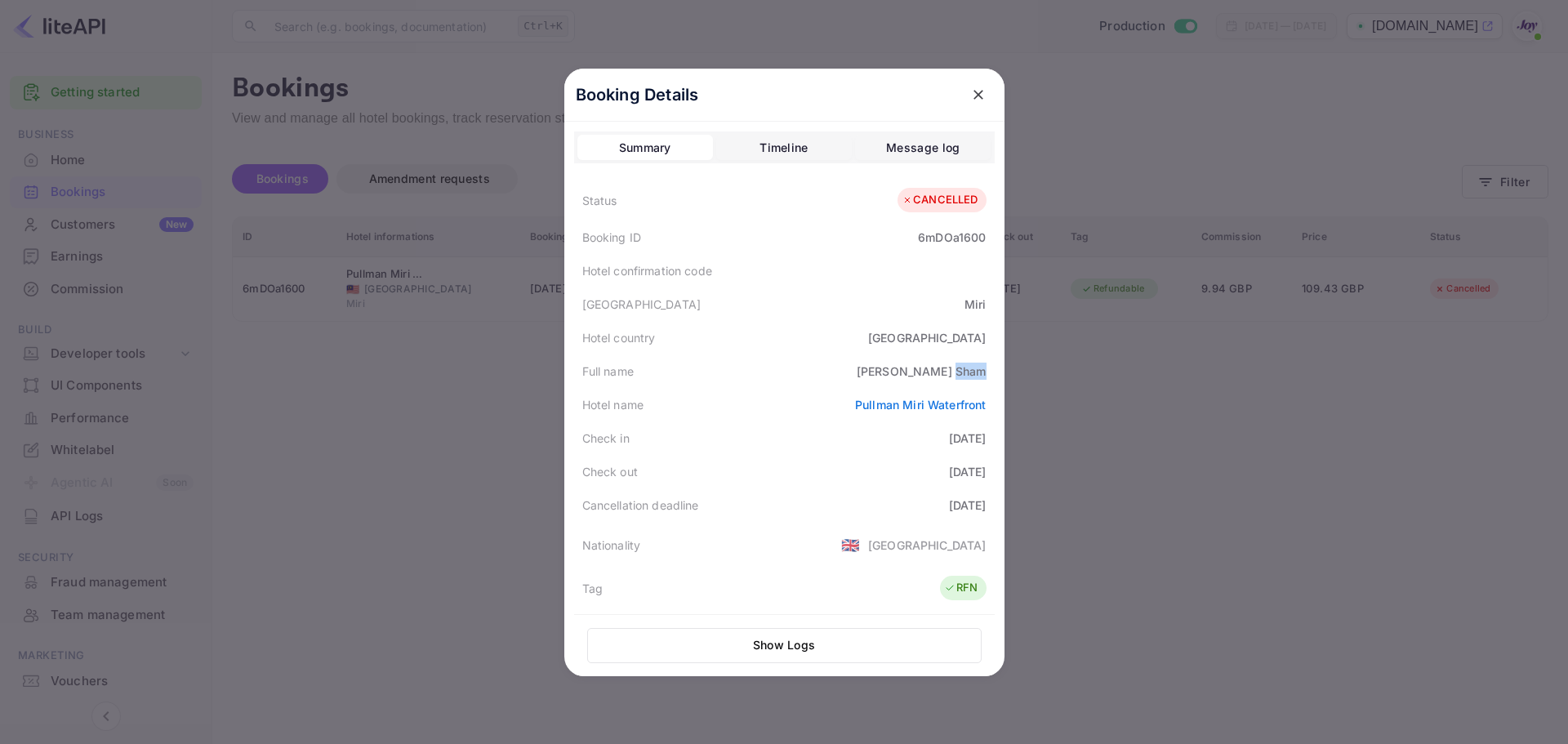
copy div "Sham"
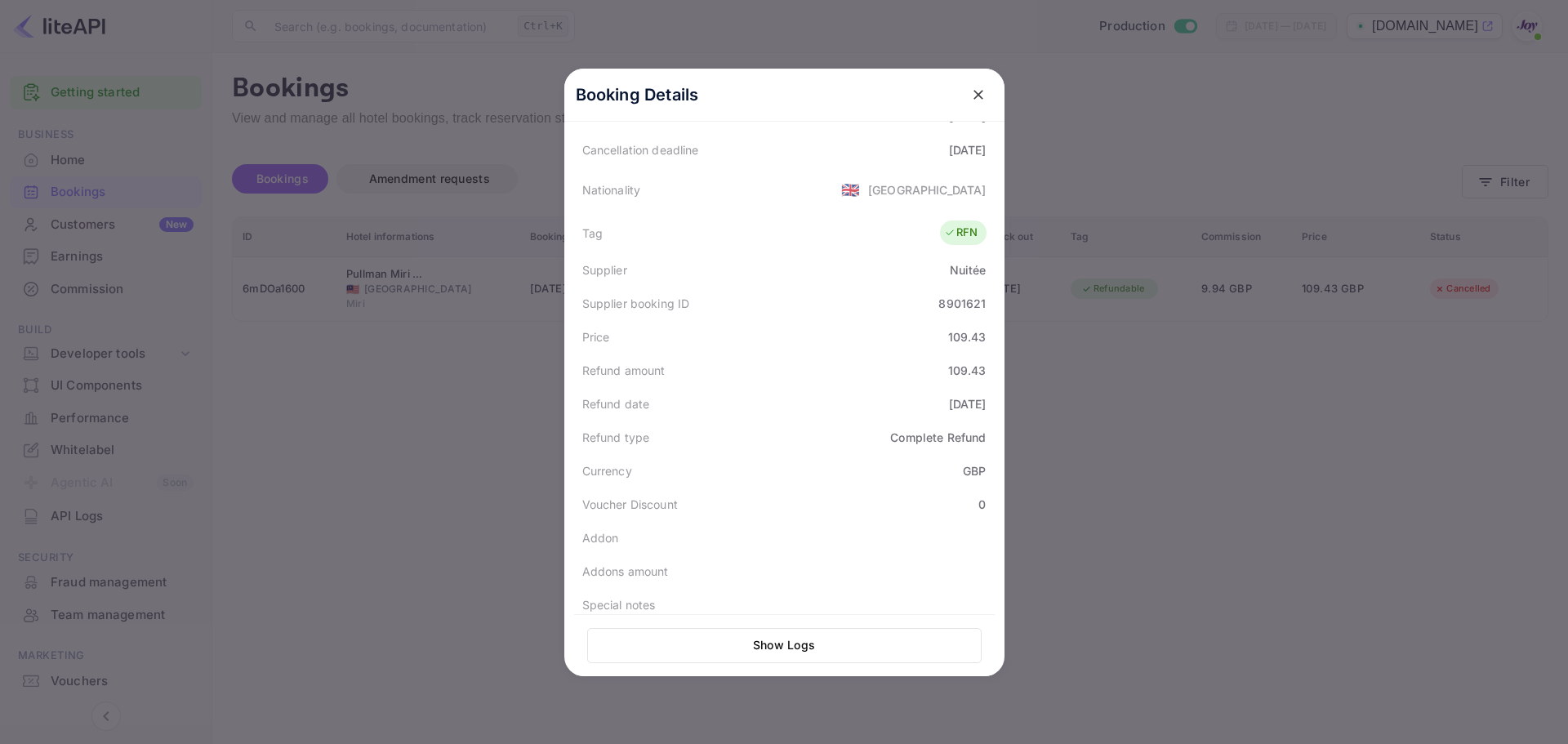
scroll to position [369, 0]
